Goal: Task Accomplishment & Management: Use online tool/utility

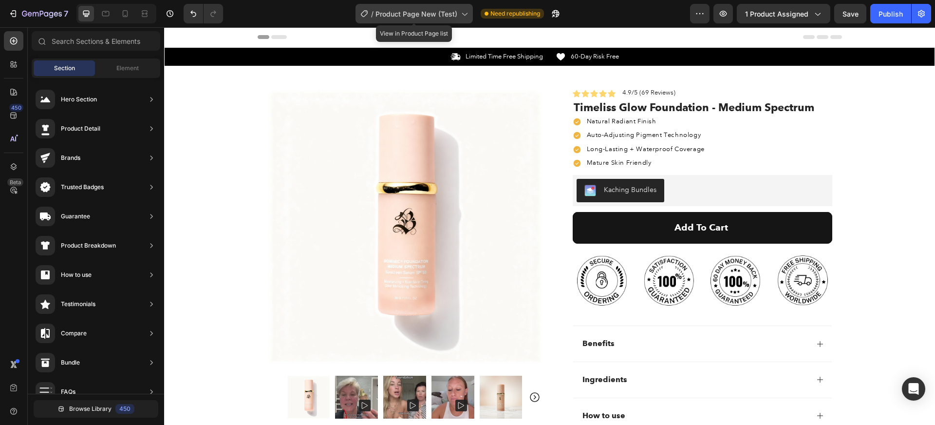
click at [414, 16] on span "Product Page New (Test)" at bounding box center [416, 14] width 82 height 10
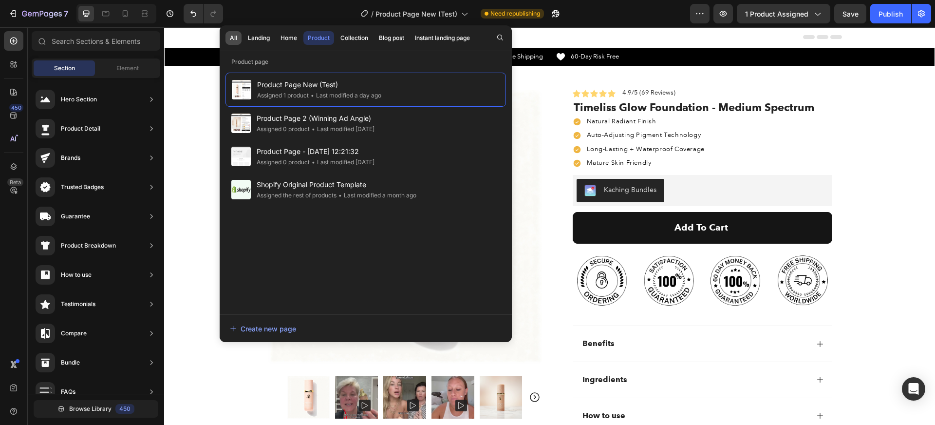
click at [230, 37] on div "All" at bounding box center [233, 38] width 7 height 9
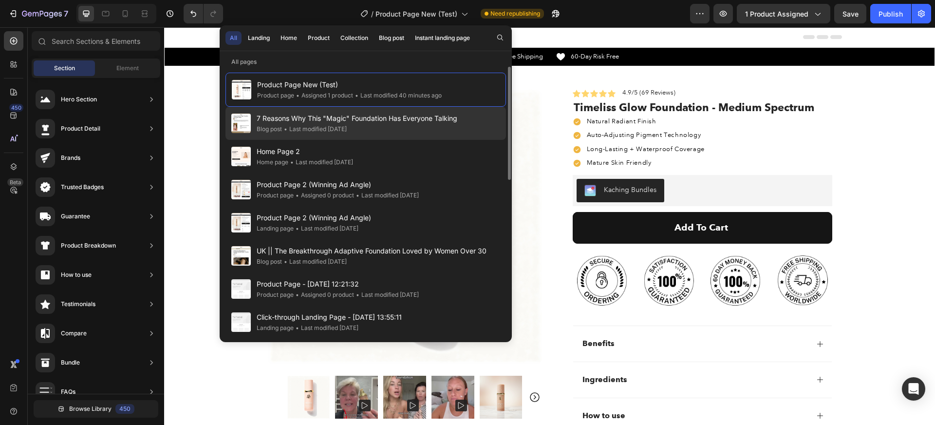
click at [347, 124] on div "• Last modified 5 days ago" at bounding box center [314, 129] width 65 height 10
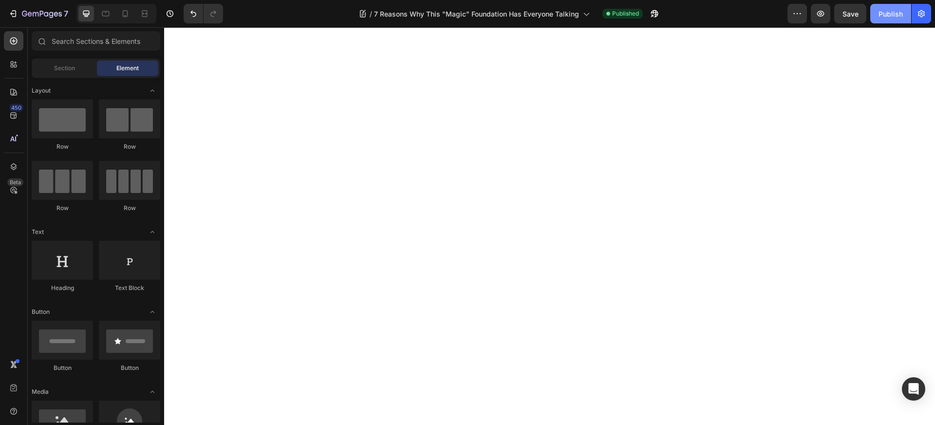
click at [884, 20] on button "Publish" at bounding box center [890, 13] width 41 height 19
click at [926, 16] on button "button" at bounding box center [920, 13] width 19 height 19
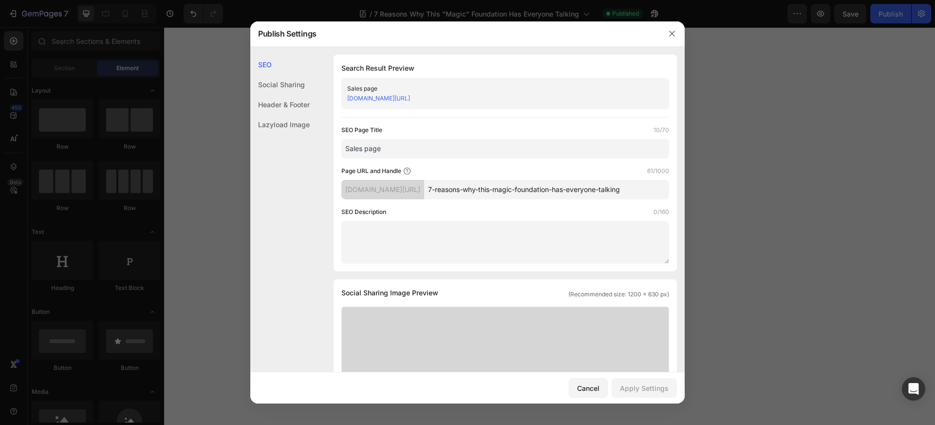
click at [410, 96] on link "[DOMAIN_NAME][URL]" at bounding box center [378, 97] width 63 height 7
click at [584, 384] on div "Cancel" at bounding box center [588, 388] width 22 height 10
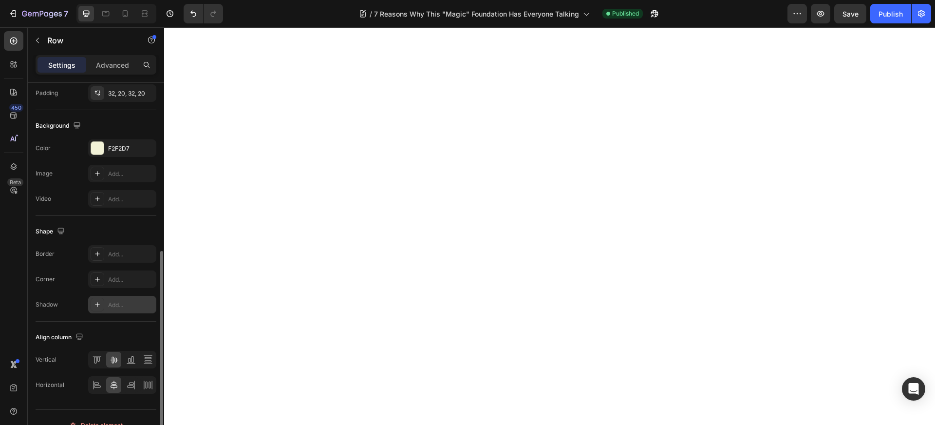
scroll to position [335, 0]
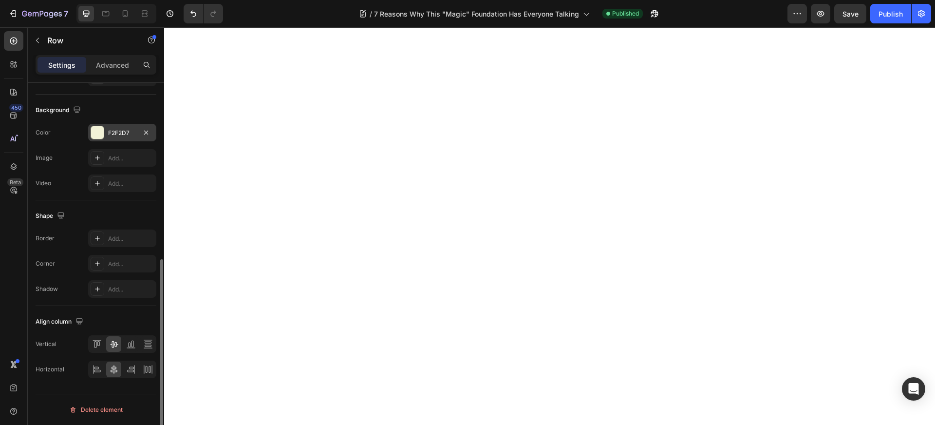
click at [91, 133] on div at bounding box center [97, 132] width 13 height 13
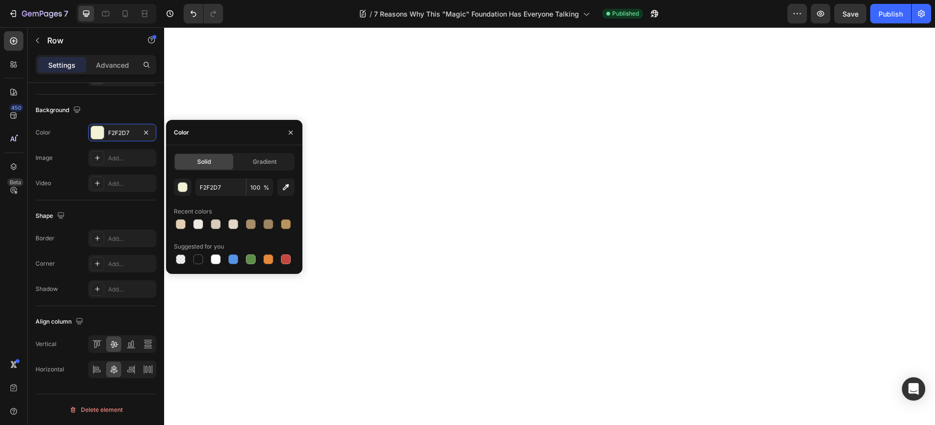
click at [170, 226] on div "Solid Gradient F2F2D7 100 % Recent colors Suggested for you" at bounding box center [234, 209] width 136 height 113
click at [172, 226] on div "Solid Gradient F2F2D7 100 % Recent colors Suggested for you" at bounding box center [234, 209] width 136 height 113
click at [184, 224] on div at bounding box center [181, 224] width 10 height 10
type input "E2CFB5"
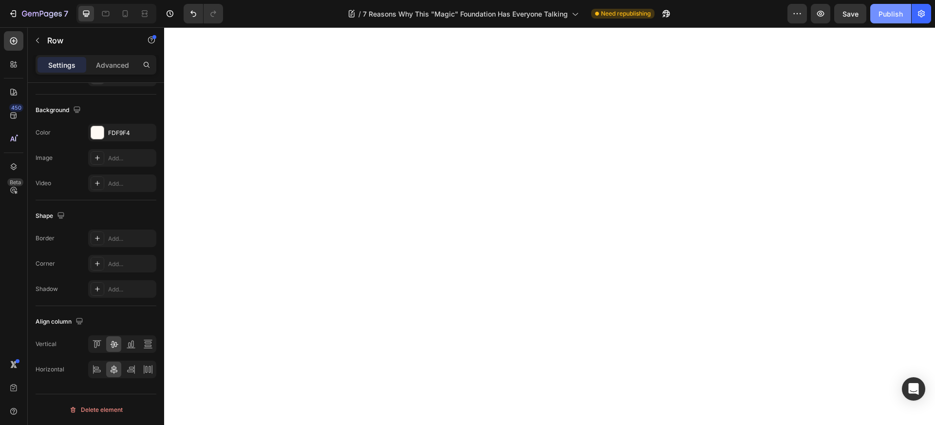
click at [897, 13] on div "Publish" at bounding box center [890, 14] width 24 height 10
click at [128, 18] on div at bounding box center [125, 14] width 16 height 16
type input "0"
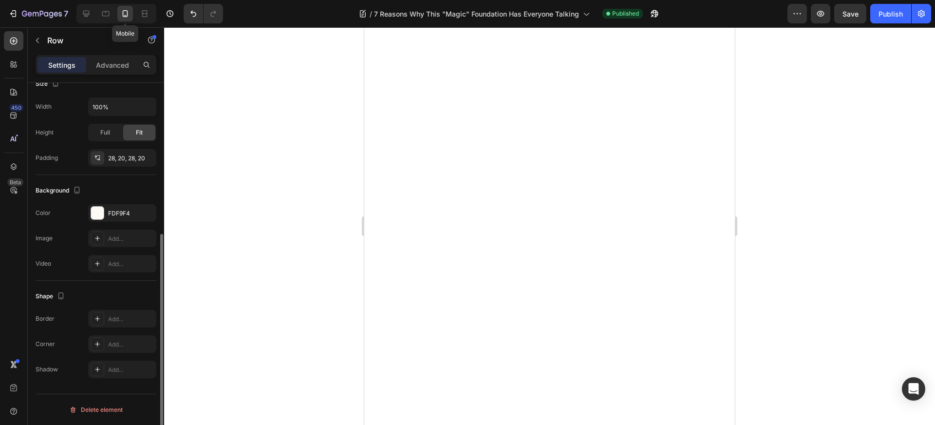
scroll to position [255, 0]
click at [877, 19] on button "Publish" at bounding box center [890, 13] width 41 height 19
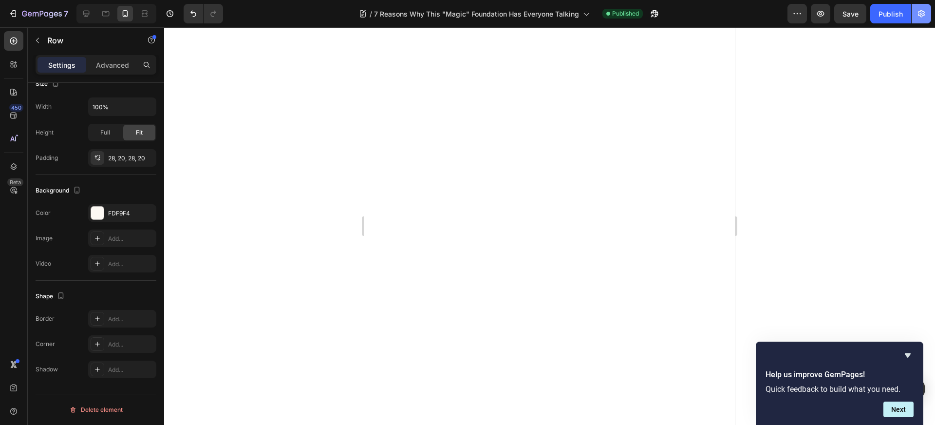
drag, startPoint x: 933, startPoint y: 17, endPoint x: 917, endPoint y: 17, distance: 16.1
click at [933, 17] on div "7 Version history / 7 Reasons Why This "Magic" Foundation Has Everyone Talking …" at bounding box center [467, 14] width 935 height 28
click at [916, 17] on icon "button" at bounding box center [921, 14] width 10 height 10
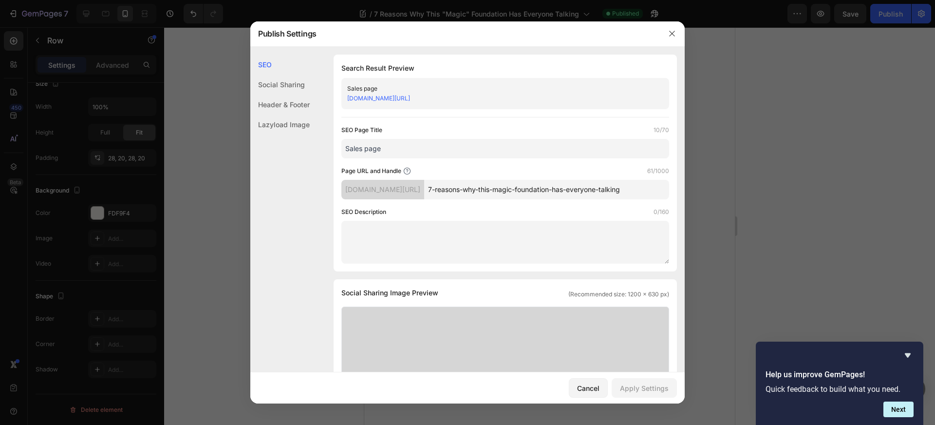
click at [410, 97] on link "xzdpey-02.myshopify.com/blogs/news/7-reasons-why-this-magic-foundation-has-ever…" at bounding box center [378, 97] width 63 height 7
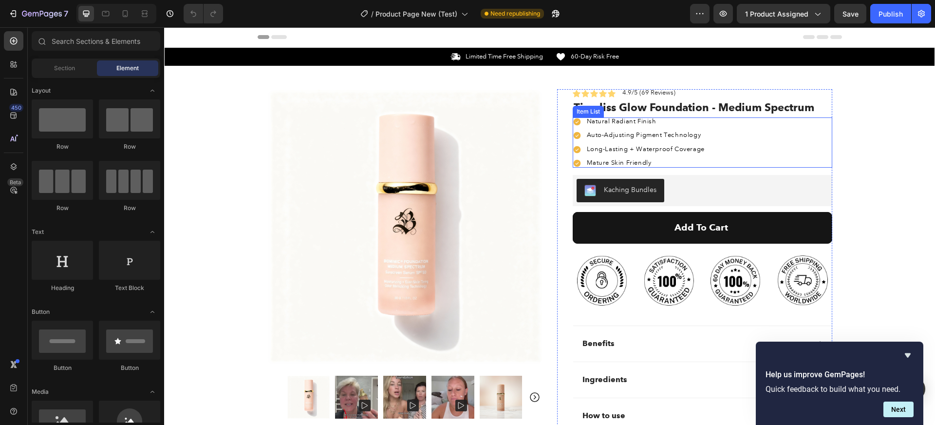
click at [718, 124] on div "Natural Radiant Finish Auto-Adjusting Pigment Technology Long-Lasting + Waterpr…" at bounding box center [701, 142] width 259 height 50
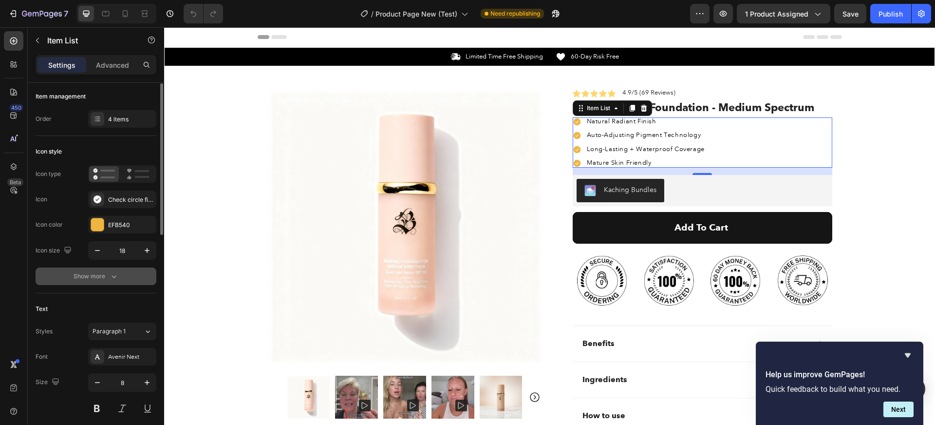
click at [116, 277] on icon "button" at bounding box center [114, 276] width 10 height 10
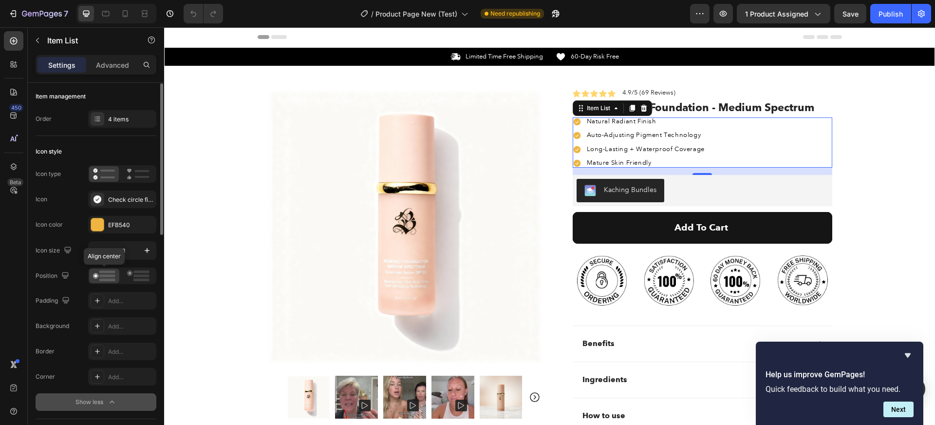
scroll to position [14, 0]
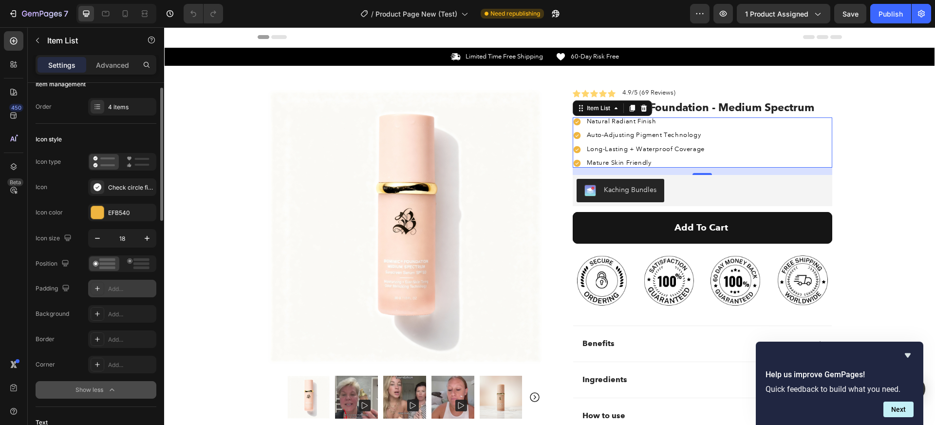
click at [97, 294] on div at bounding box center [98, 288] width 14 height 14
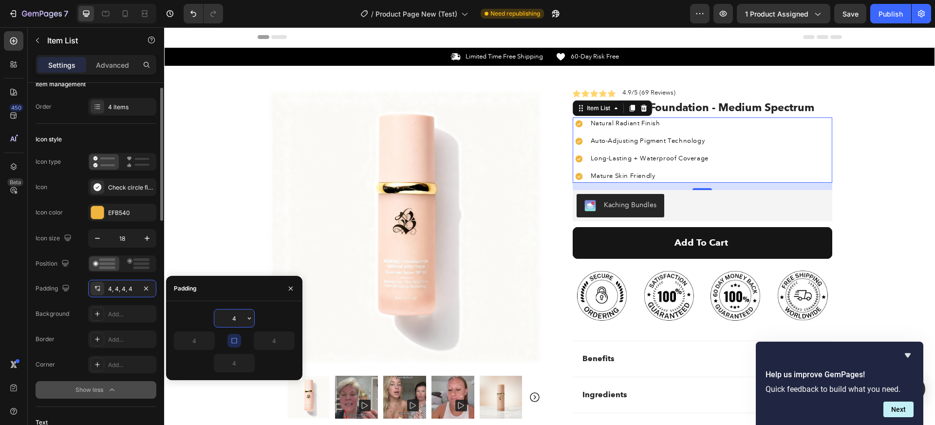
click at [78, 318] on div "Background Add..." at bounding box center [96, 314] width 121 height 18
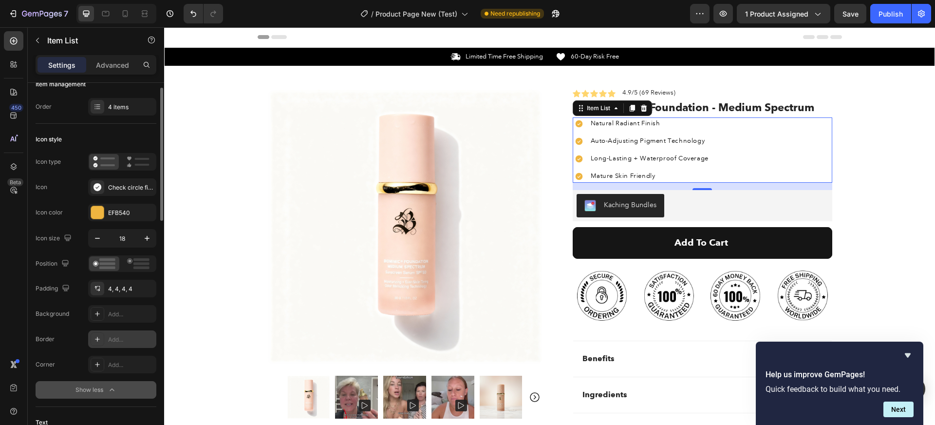
click at [101, 340] on div at bounding box center [98, 339] width 14 height 14
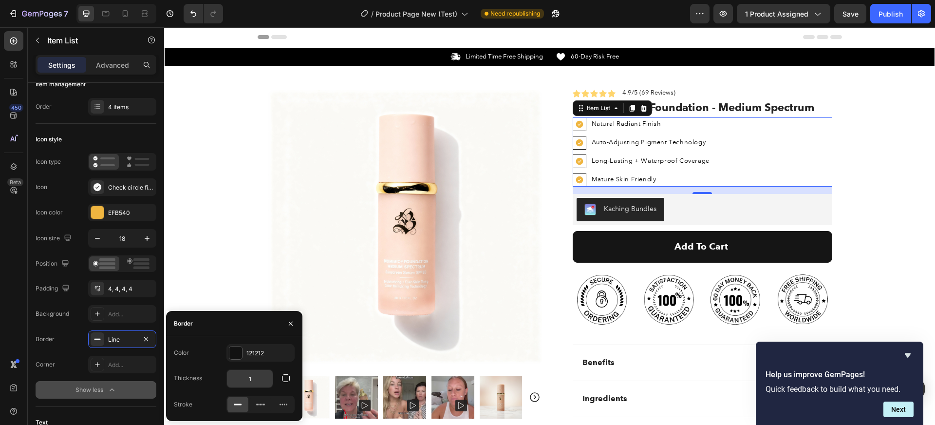
click at [249, 380] on input "1" at bounding box center [250, 378] width 46 height 18
click at [148, 341] on icon "button" at bounding box center [146, 339] width 8 height 8
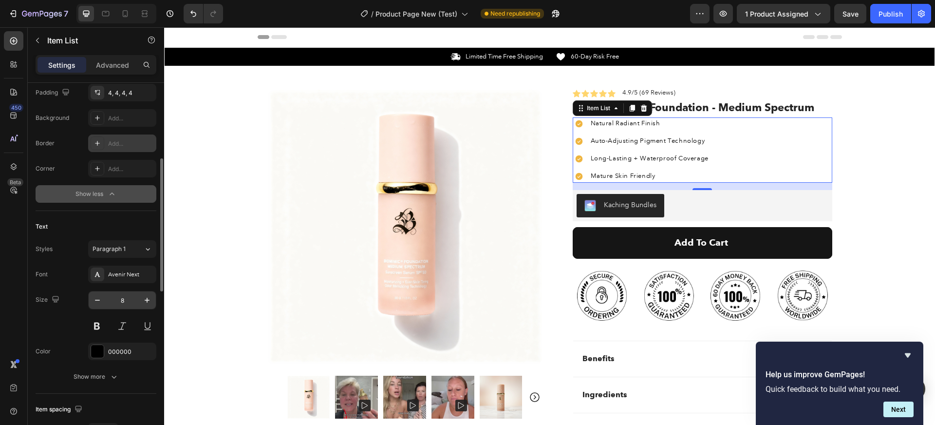
scroll to position [298, 0]
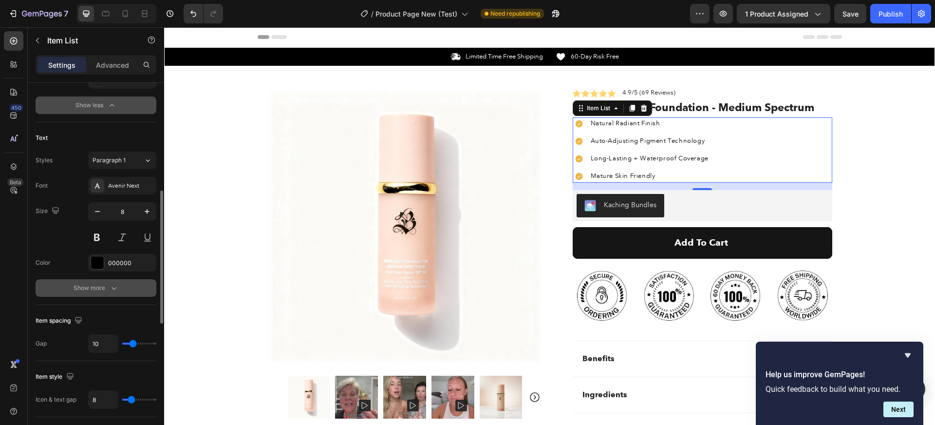
click at [114, 279] on button "Show more" at bounding box center [96, 288] width 121 height 18
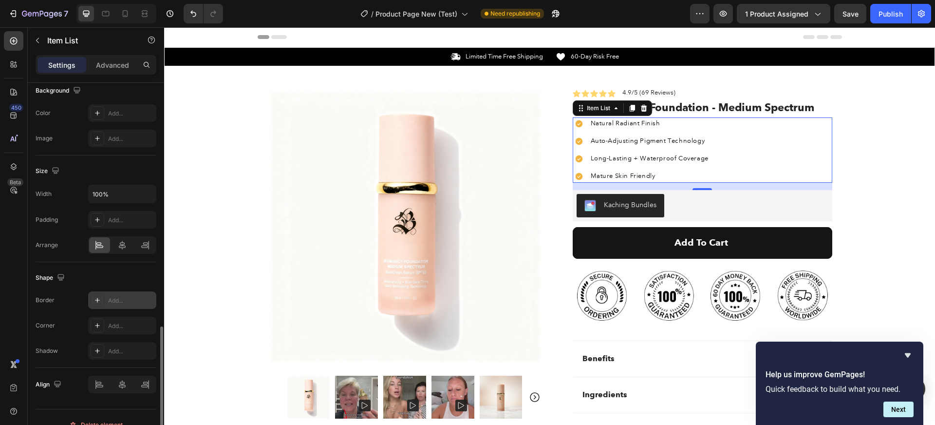
scroll to position [758, 0]
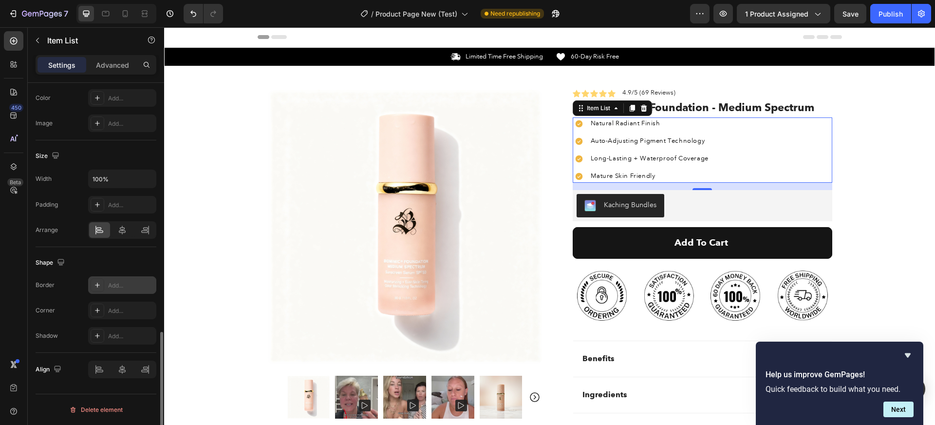
click at [111, 285] on div "Add..." at bounding box center [131, 285] width 46 height 9
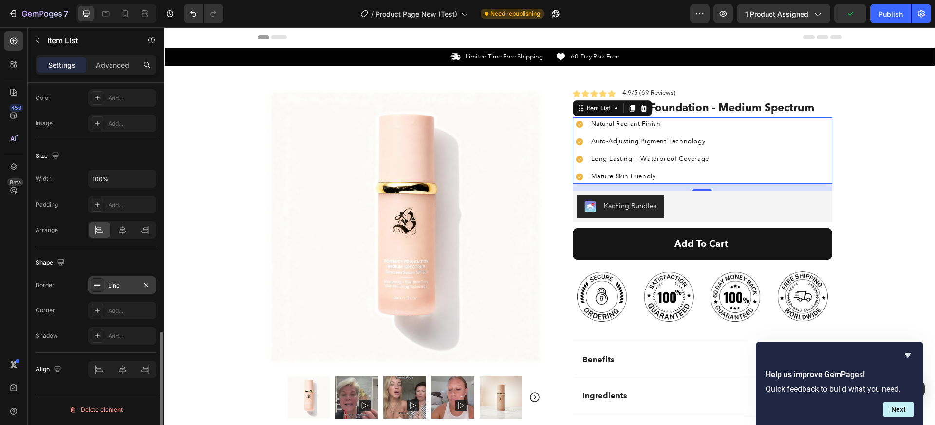
click at [119, 266] on div "Shape" at bounding box center [96, 263] width 121 height 16
click at [539, 181] on div "Product Images Row Icon Icon Icon Icon Icon Icon List 4.9/5 (69 Reviews) Text B…" at bounding box center [550, 365] width 584 height 598
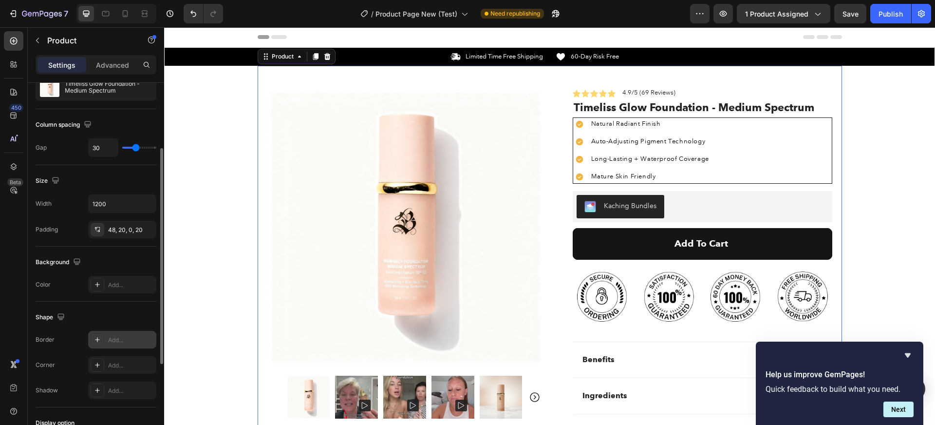
scroll to position [175, 0]
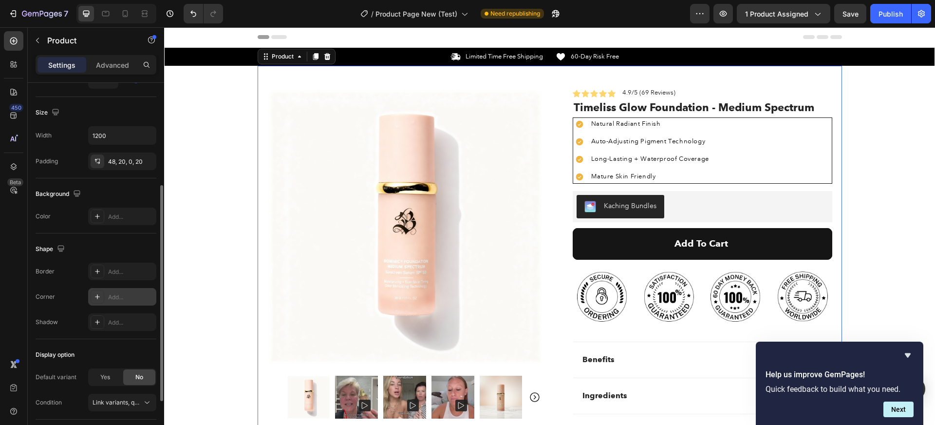
click at [112, 295] on div "Add..." at bounding box center [131, 297] width 46 height 9
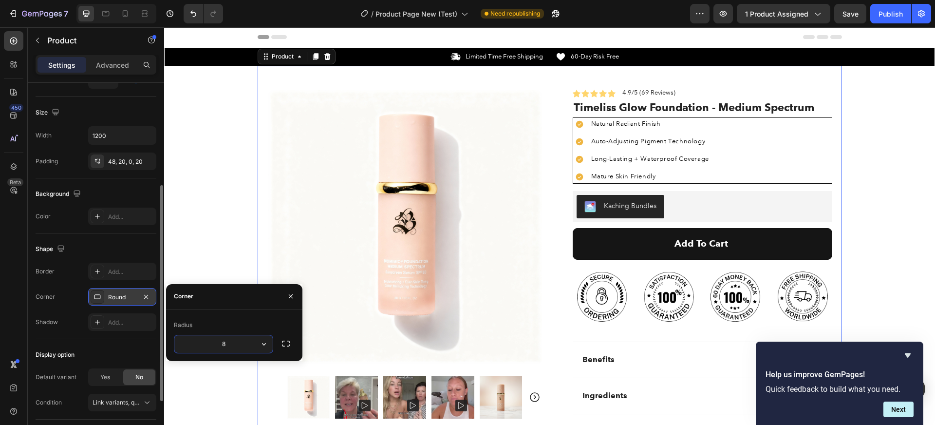
click at [234, 338] on input "8" at bounding box center [223, 344] width 98 height 18
drag, startPoint x: 293, startPoint y: 295, endPoint x: 129, endPoint y: 268, distance: 166.8
click at [293, 295] on icon "button" at bounding box center [291, 296] width 8 height 8
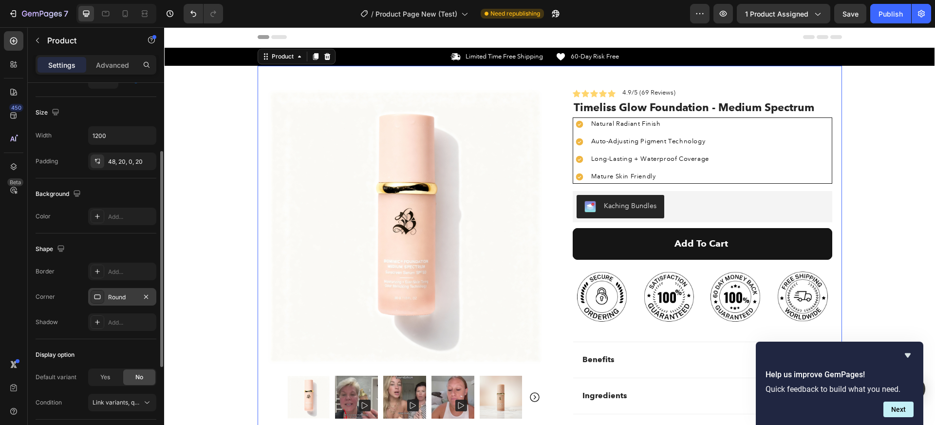
scroll to position [0, 0]
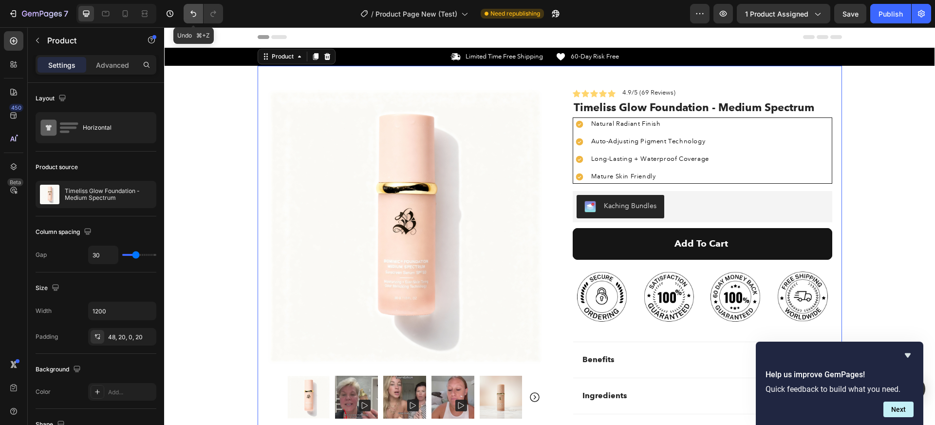
click at [194, 14] on icon "Undo/Redo" at bounding box center [193, 14] width 10 height 10
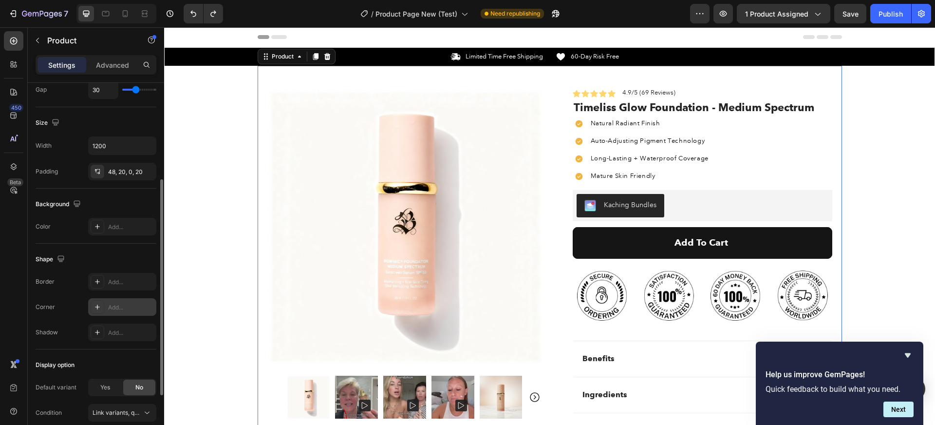
scroll to position [257, 0]
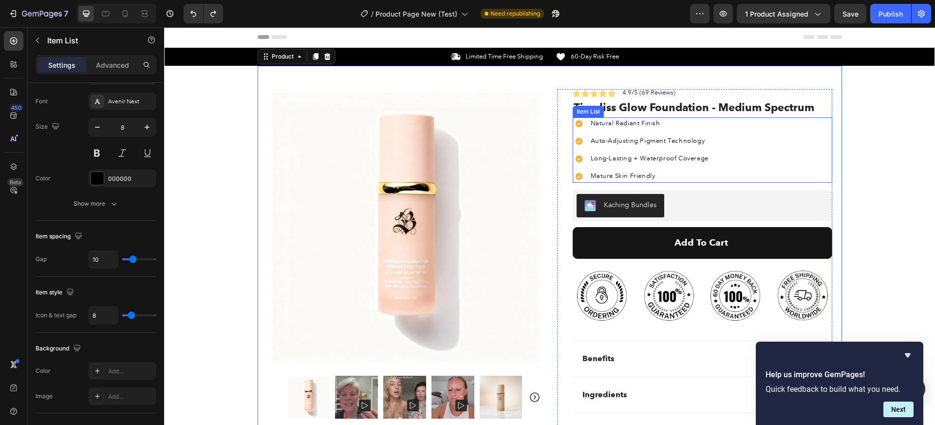
click at [577, 132] on div "Natural Radiant Finish Auto-Adjusting Pigment Technology Long-Lasting + Waterpr…" at bounding box center [640, 149] width 137 height 65
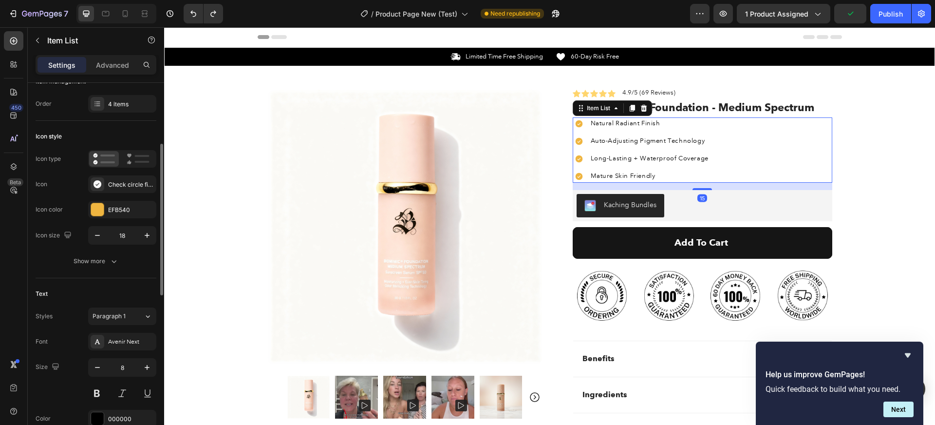
scroll to position [55, 0]
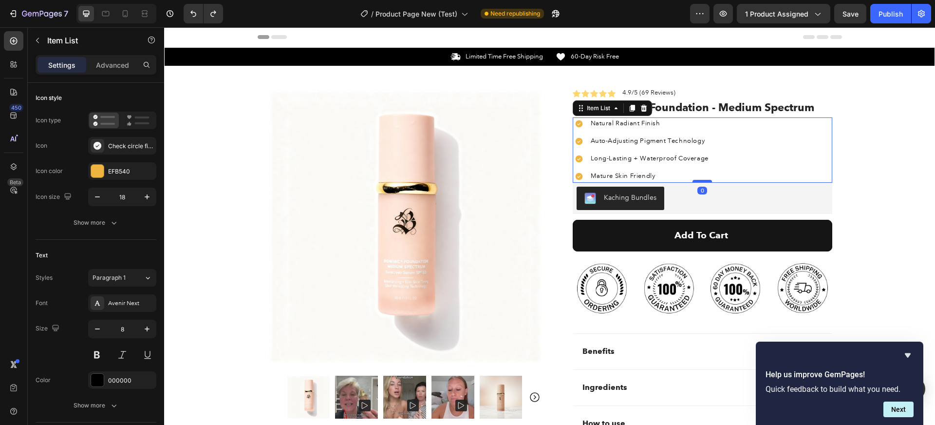
drag, startPoint x: 689, startPoint y: 188, endPoint x: 690, endPoint y: 180, distance: 8.4
click at [692, 180] on div at bounding box center [701, 181] width 19 height 3
type input "100%"
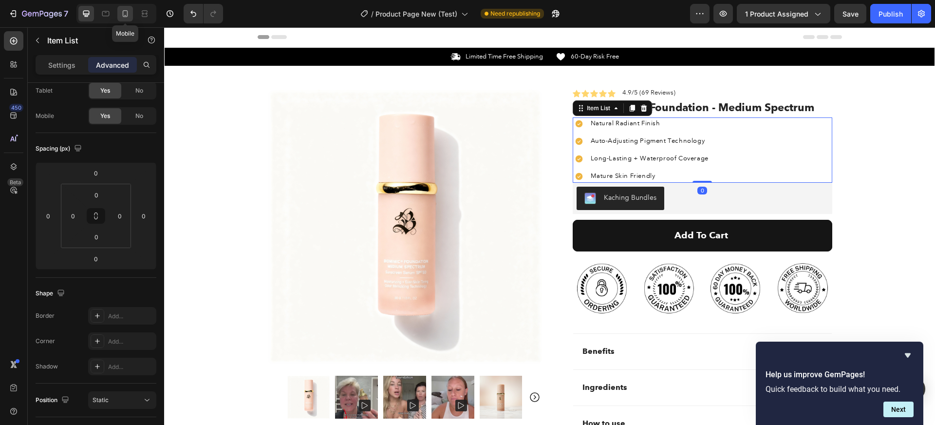
click at [121, 13] on icon at bounding box center [125, 14] width 10 height 10
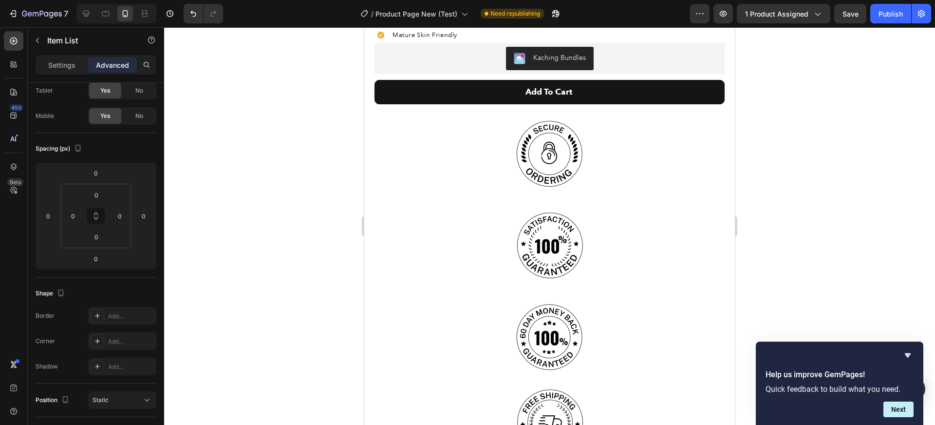
scroll to position [298, 0]
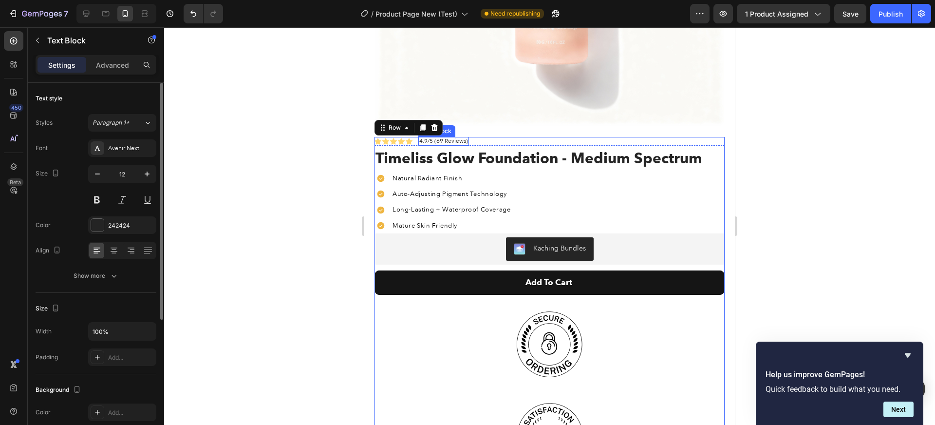
click at [444, 138] on p "4.9/5 (69 Reviews)" at bounding box center [443, 141] width 49 height 7
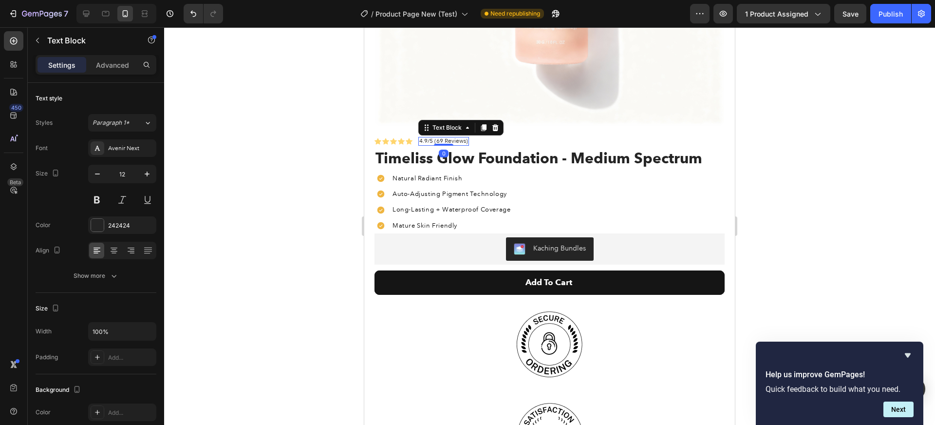
click at [461, 138] on p "4.9/5 (69 Reviews)" at bounding box center [443, 141] width 49 height 7
click at [443, 138] on p "4.9/5 (69 Reviews)" at bounding box center [443, 141] width 49 height 7
click at [886, 20] on button "Publish" at bounding box center [890, 13] width 41 height 19
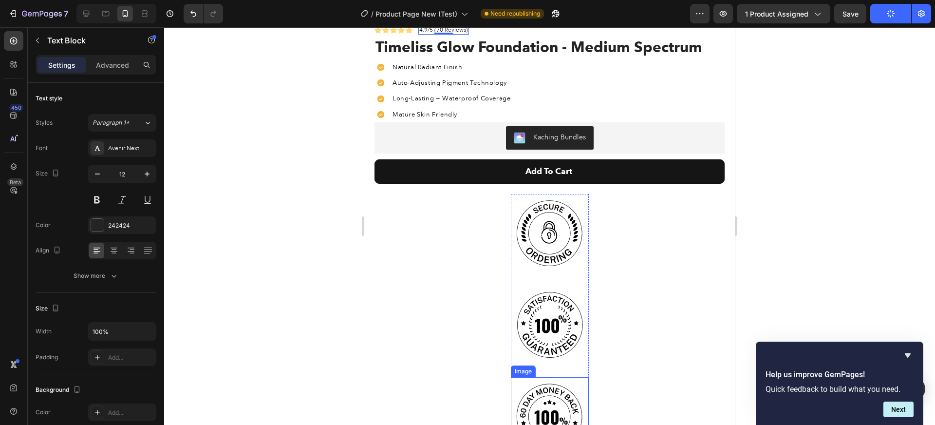
scroll to position [295, 0]
